Goal: Navigation & Orientation: Go to known website

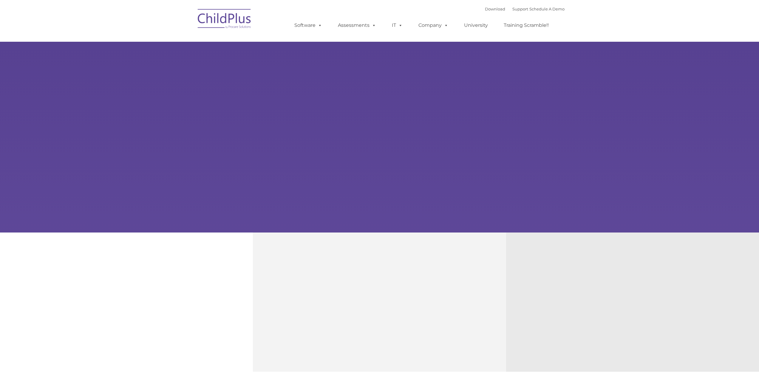
type input ""
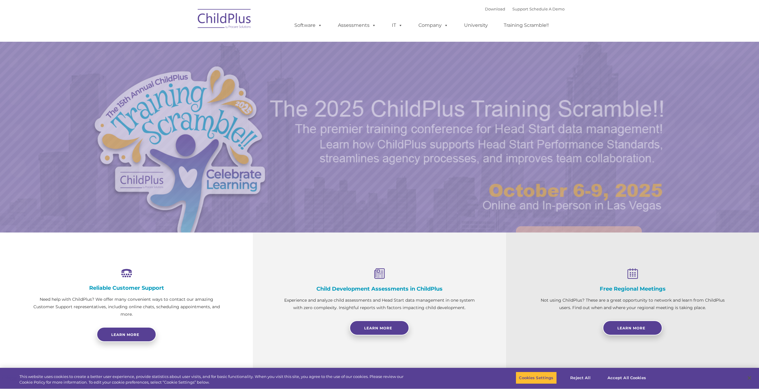
select select "MEDIUM"
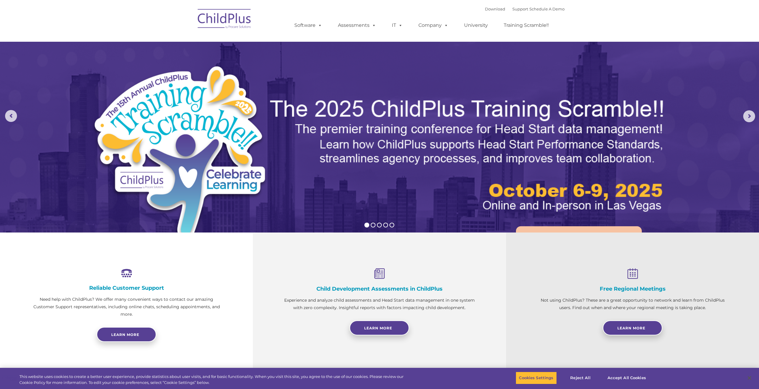
click at [236, 21] on img at bounding box center [225, 20] width 60 height 30
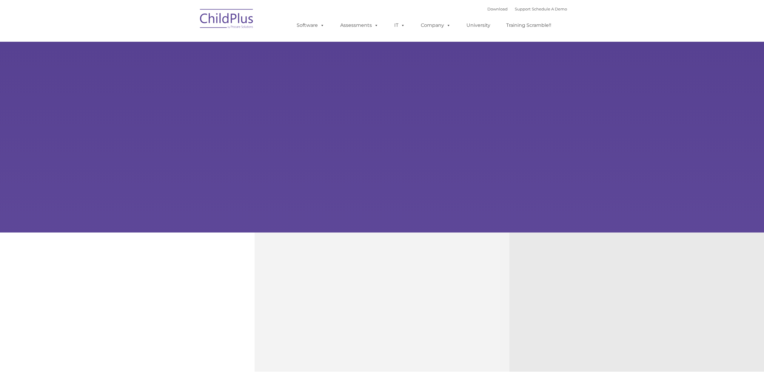
type input ""
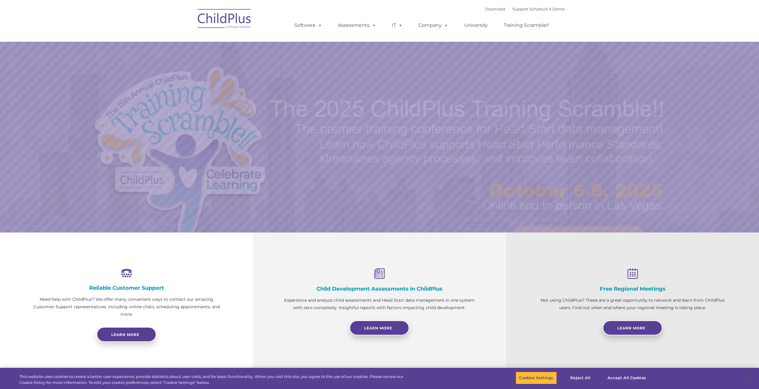
select select "MEDIUM"
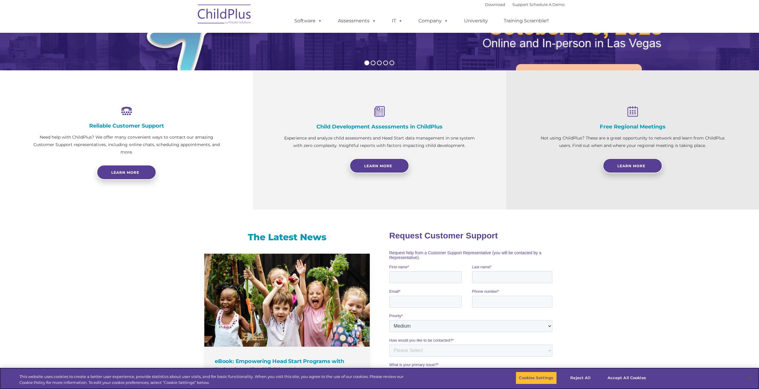
scroll to position [165, 0]
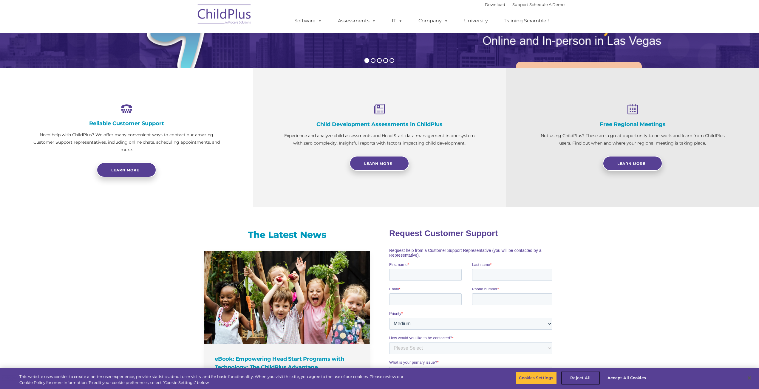
click at [582, 381] on button "Reject All" at bounding box center [580, 378] width 37 height 13
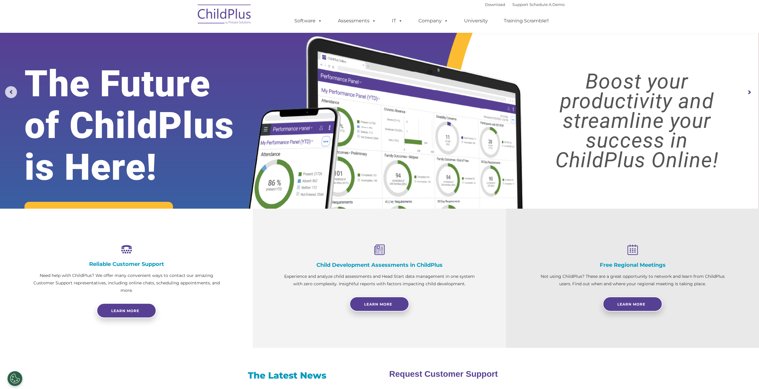
scroll to position [0, 0]
